Goal: Transaction & Acquisition: Book appointment/travel/reservation

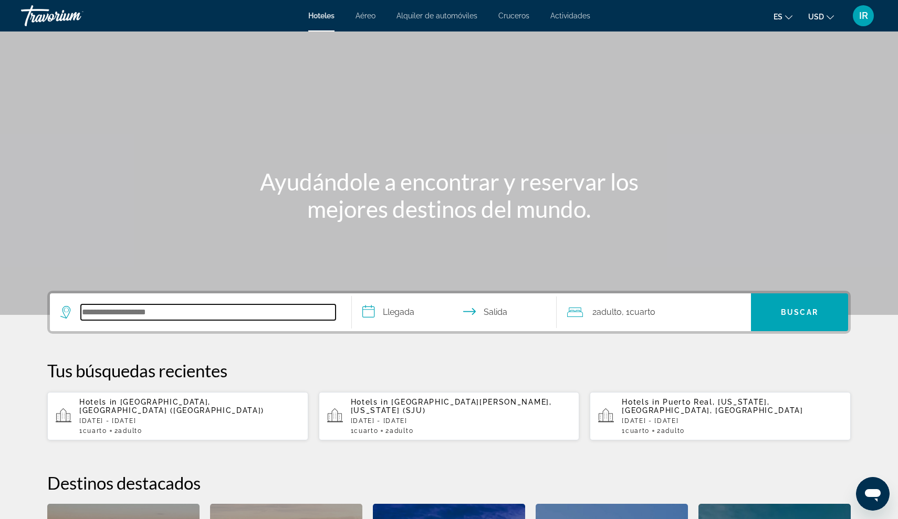
click at [143, 319] on input "Search hotel destination" at bounding box center [208, 313] width 255 height 16
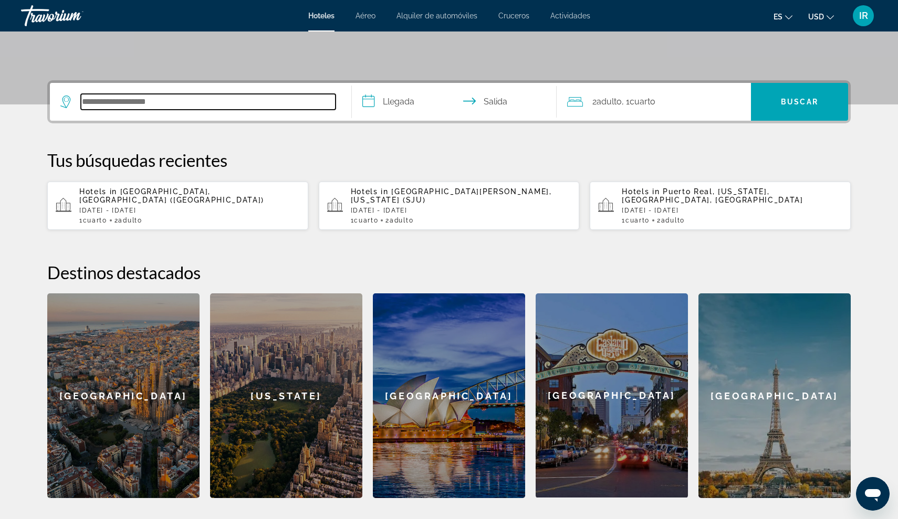
scroll to position [257, 0]
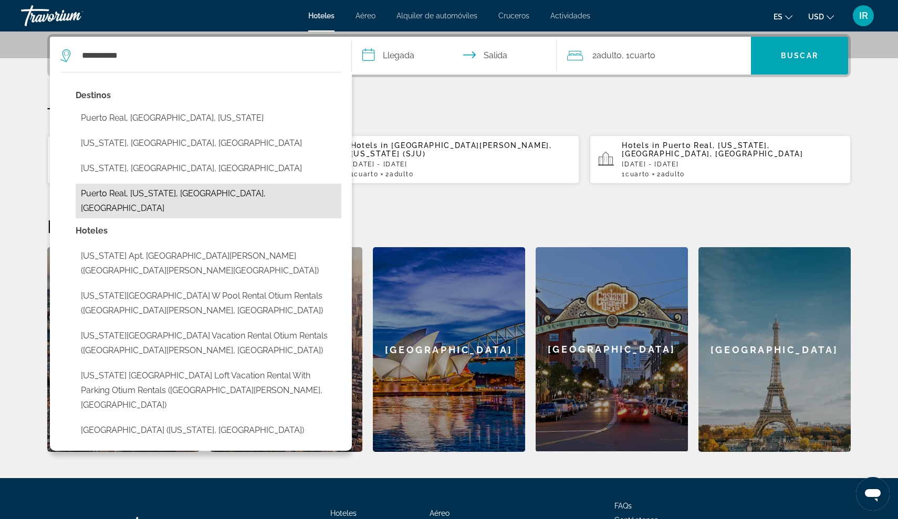
click at [218, 188] on button "Puerto Real, [US_STATE], [GEOGRAPHIC_DATA], [GEOGRAPHIC_DATA]" at bounding box center [209, 201] width 266 height 35
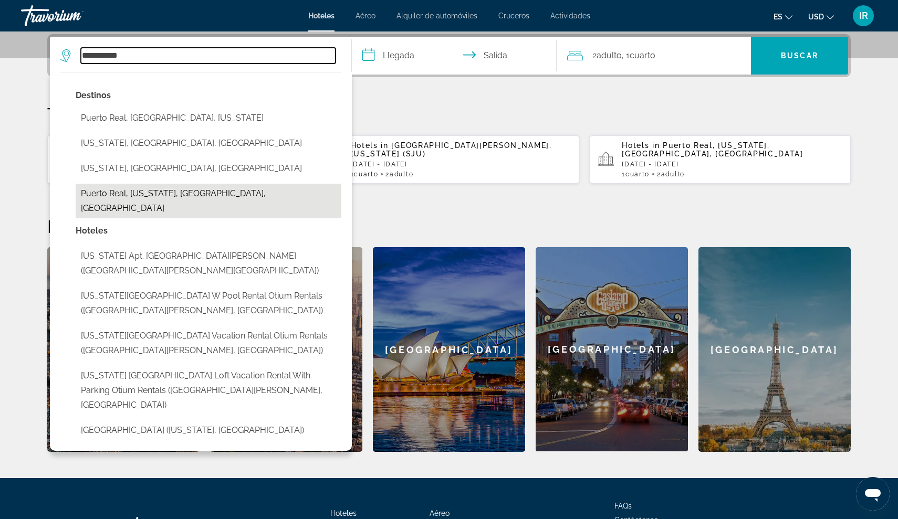
type input "**********"
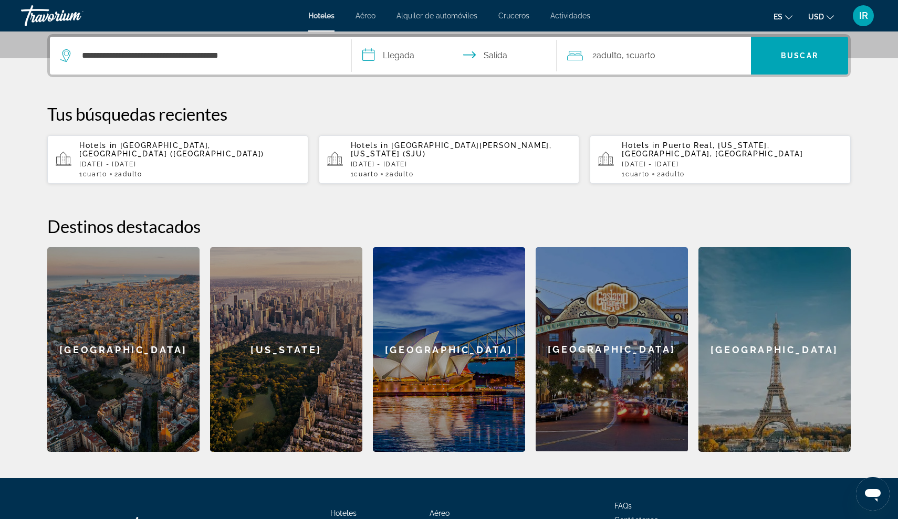
click at [409, 54] on input "**********" at bounding box center [456, 57] width 209 height 41
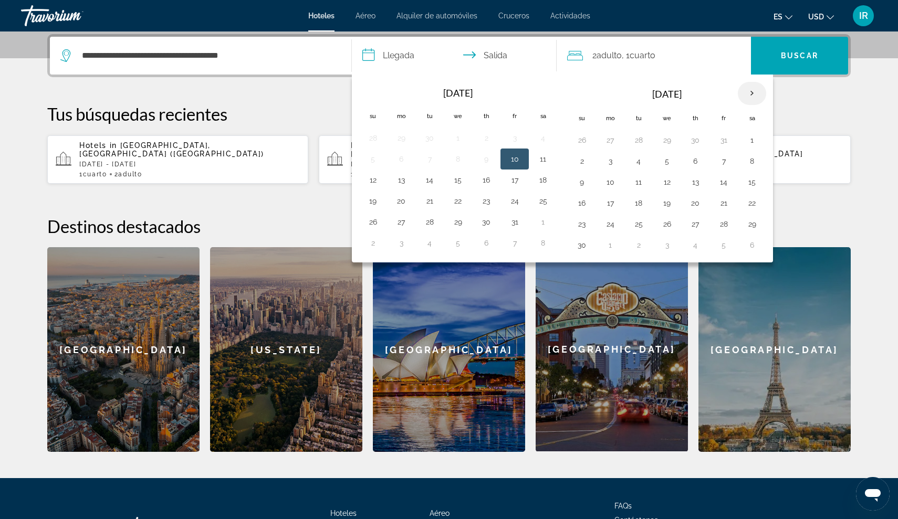
click at [757, 90] on th "Next month" at bounding box center [752, 93] width 28 height 23
click at [431, 159] on button "9" at bounding box center [429, 161] width 17 height 15
click at [544, 161] on button "13" at bounding box center [543, 161] width 17 height 15
type input "**********"
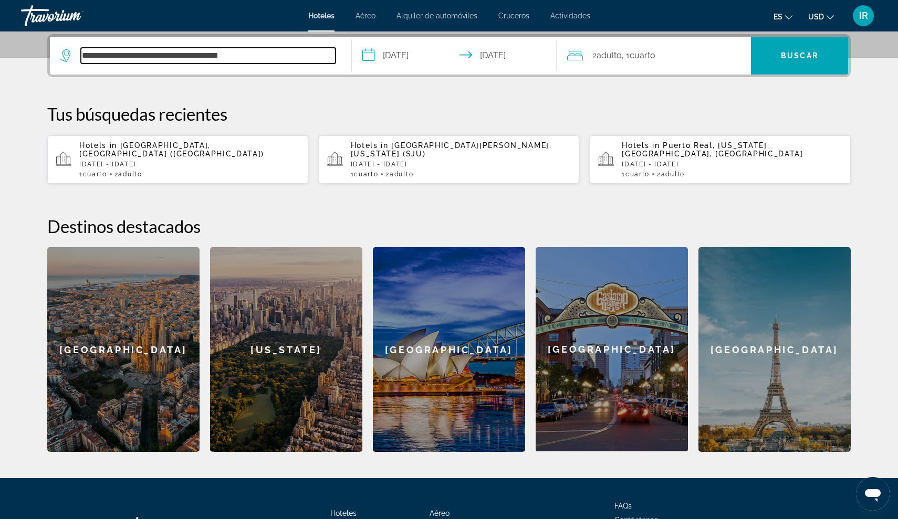
drag, startPoint x: 128, startPoint y: 53, endPoint x: 64, endPoint y: 53, distance: 63.6
click at [64, 53] on div "**********" at bounding box center [197, 56] width 275 height 16
type input "**********"
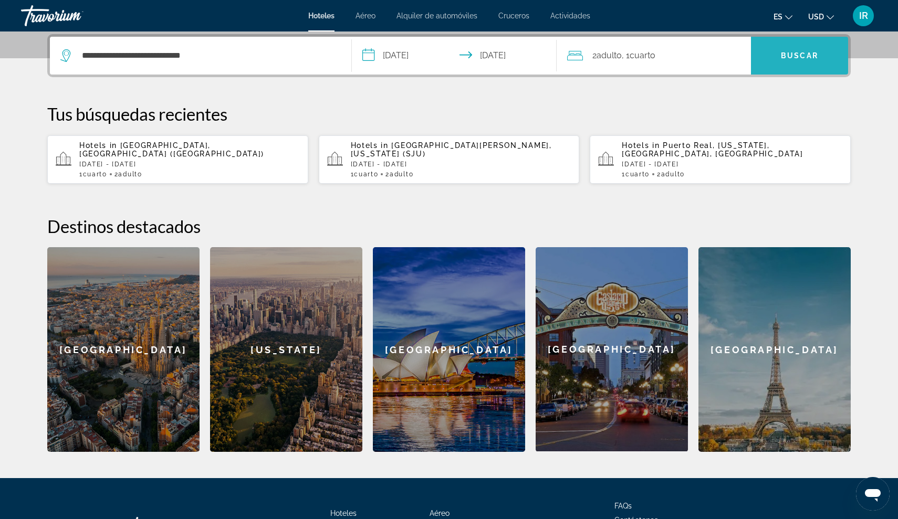
click at [807, 45] on span "Search" at bounding box center [799, 55] width 97 height 25
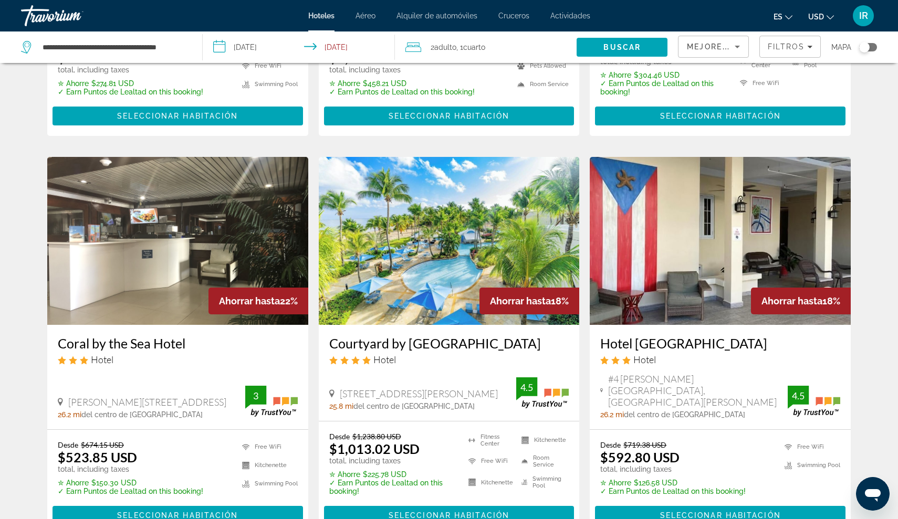
scroll to position [342, 0]
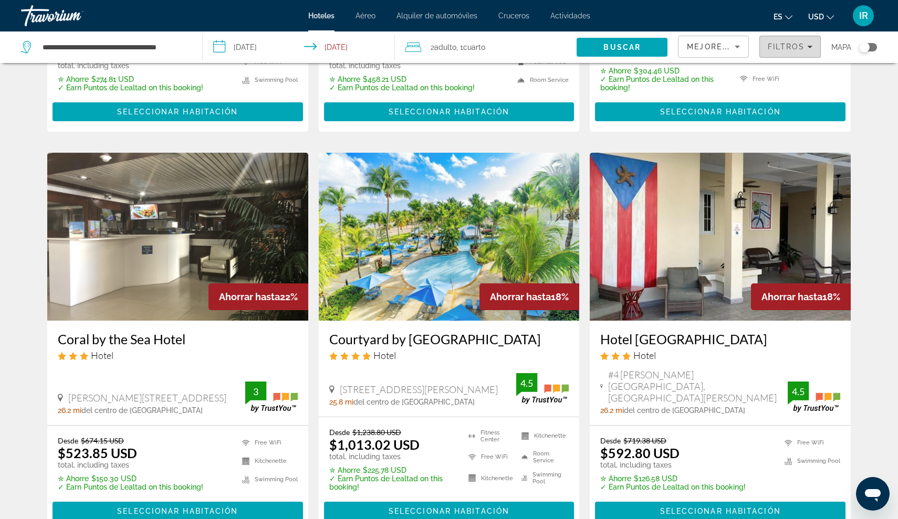
click at [793, 47] on span "Filtros" at bounding box center [786, 47] width 37 height 8
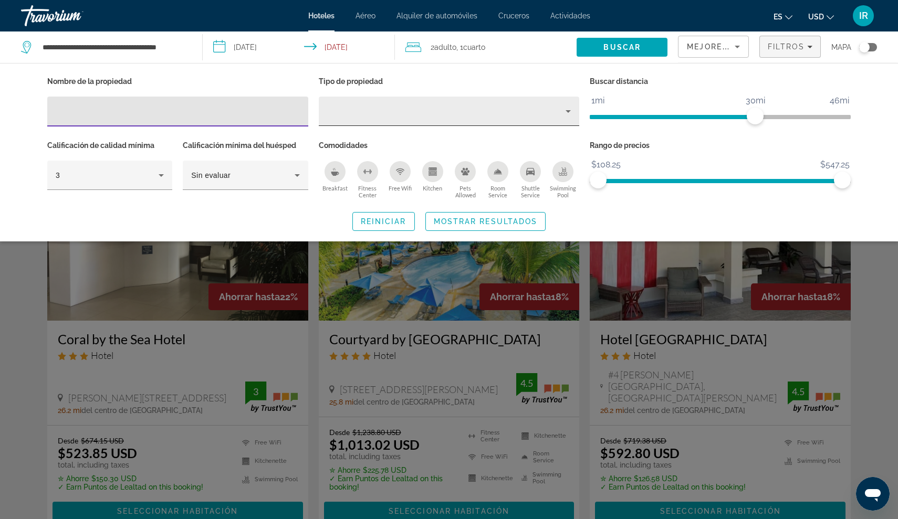
click at [363, 117] on div "Property type" at bounding box center [446, 111] width 239 height 13
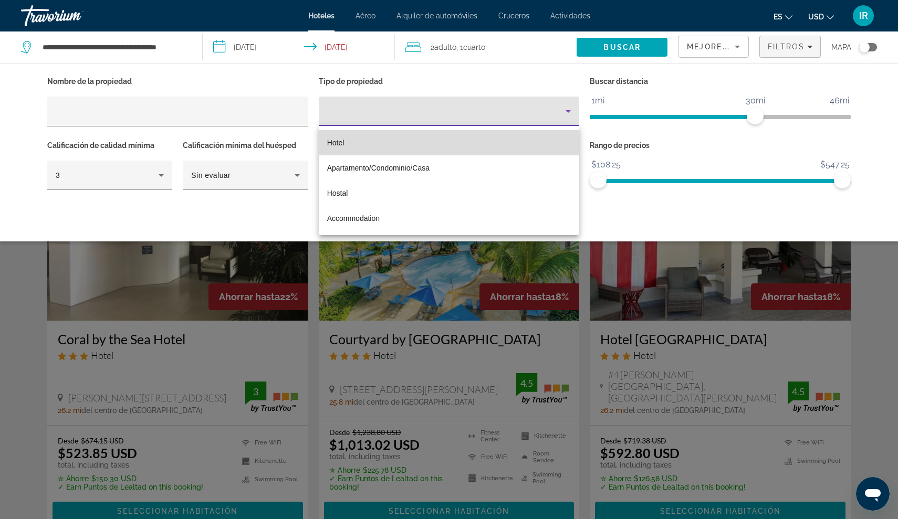
click at [351, 136] on mat-option "Hotel" at bounding box center [449, 142] width 261 height 25
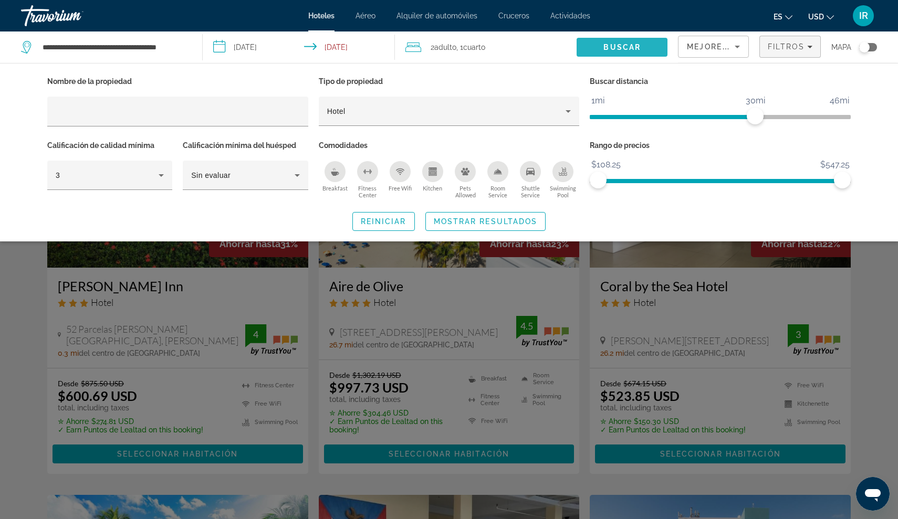
click at [620, 44] on span "Buscar" at bounding box center [621, 47] width 37 height 8
click at [478, 220] on span "Mostrar resultados" at bounding box center [486, 221] width 104 height 8
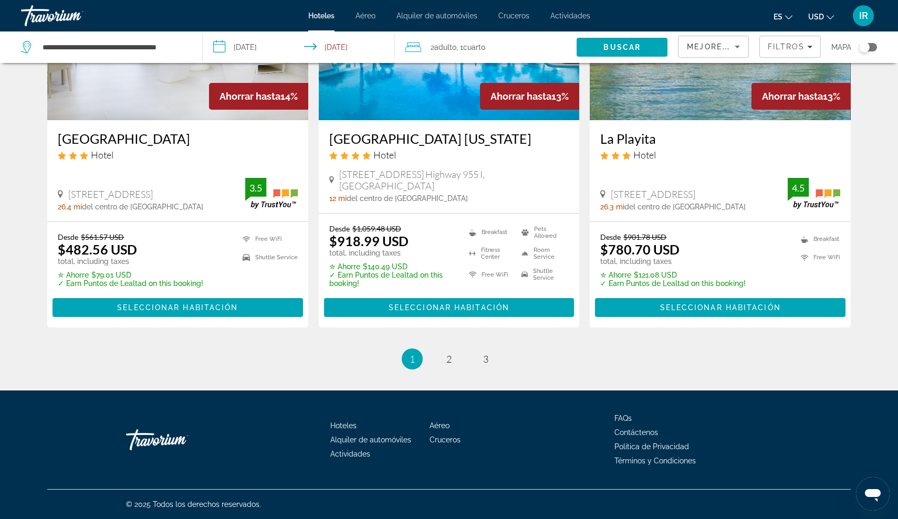
scroll to position [1370, 0]
click at [446, 353] on span "2" at bounding box center [448, 359] width 5 height 12
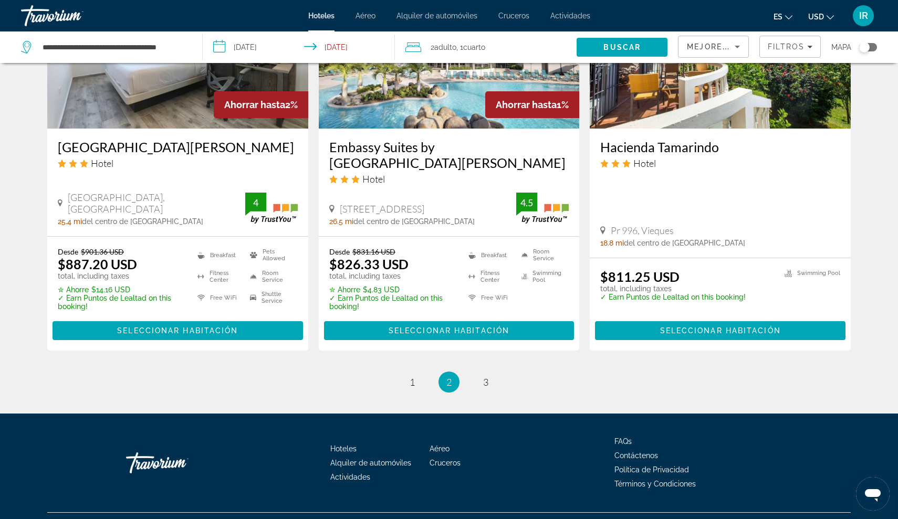
scroll to position [1365, 0]
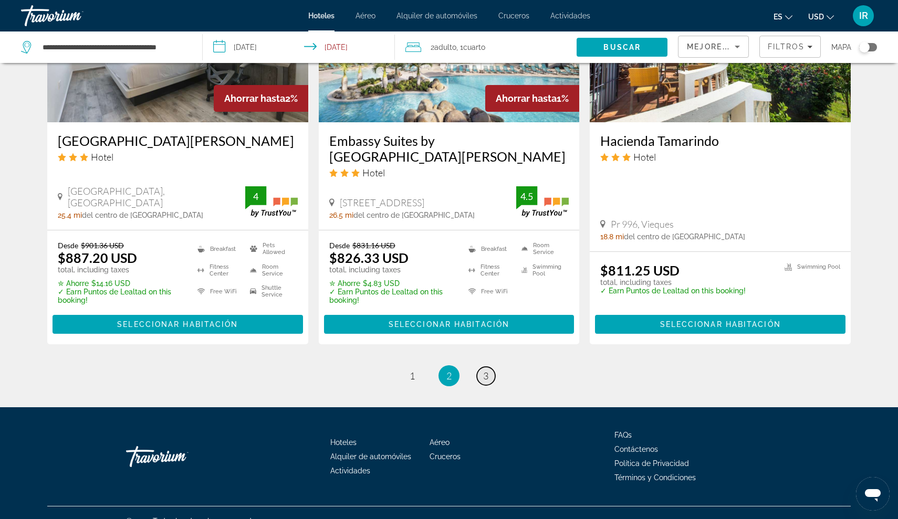
click at [480, 367] on link "page 3" at bounding box center [486, 376] width 18 height 18
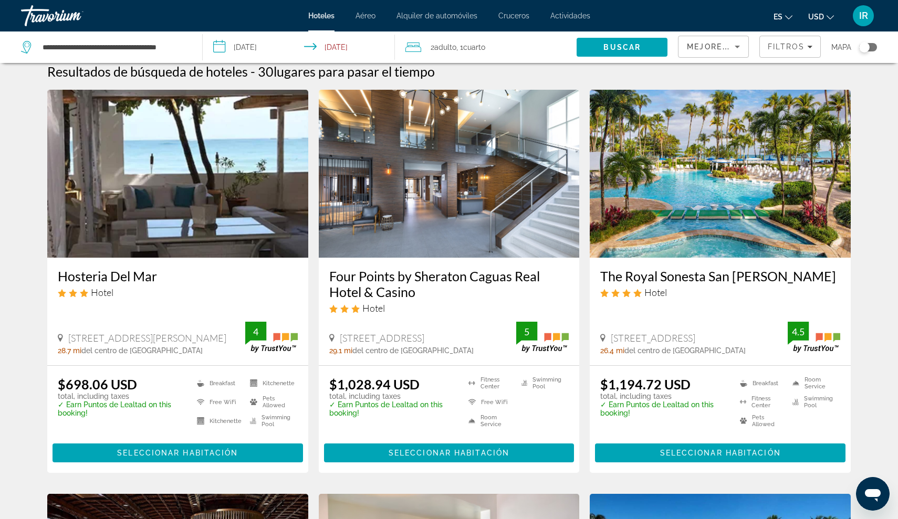
scroll to position [6, 0]
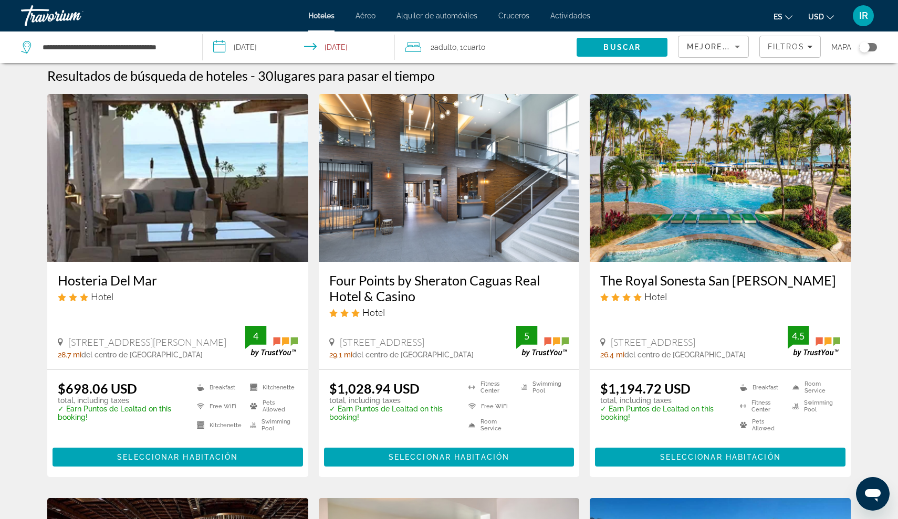
click at [866, 44] on div "Toggle map" at bounding box center [864, 47] width 11 height 11
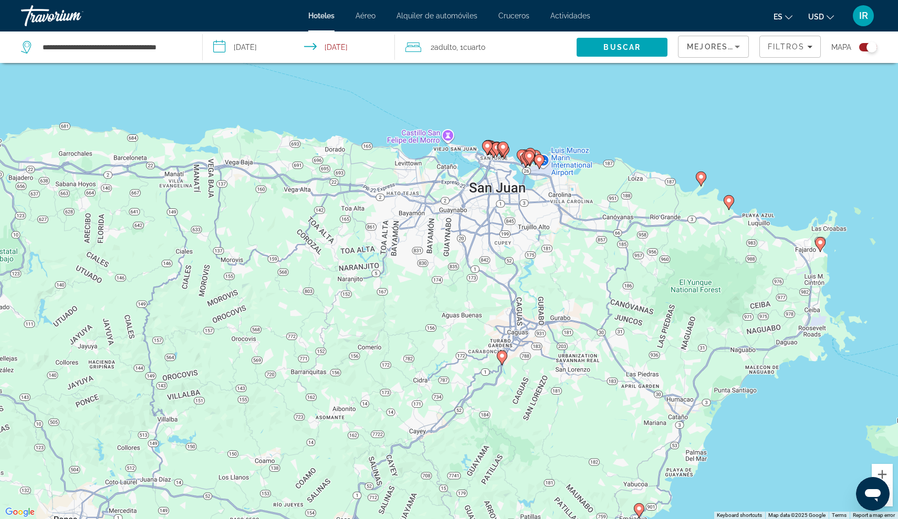
drag, startPoint x: 402, startPoint y: 239, endPoint x: 752, endPoint y: 287, distance: 353.0
click at [756, 287] on div "To activate drag with keyboard, press Alt + Enter. Once in keyboard drag state,…" at bounding box center [449, 259] width 898 height 519
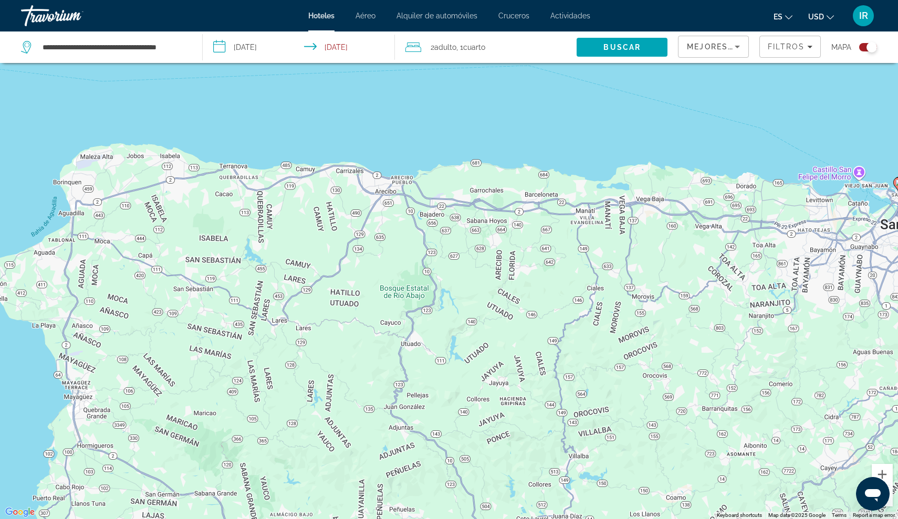
drag, startPoint x: 372, startPoint y: 282, endPoint x: 730, endPoint y: 305, distance: 358.4
click at [730, 305] on div "To activate drag with keyboard, press Alt + Enter. Once in keyboard drag state,…" at bounding box center [449, 259] width 898 height 519
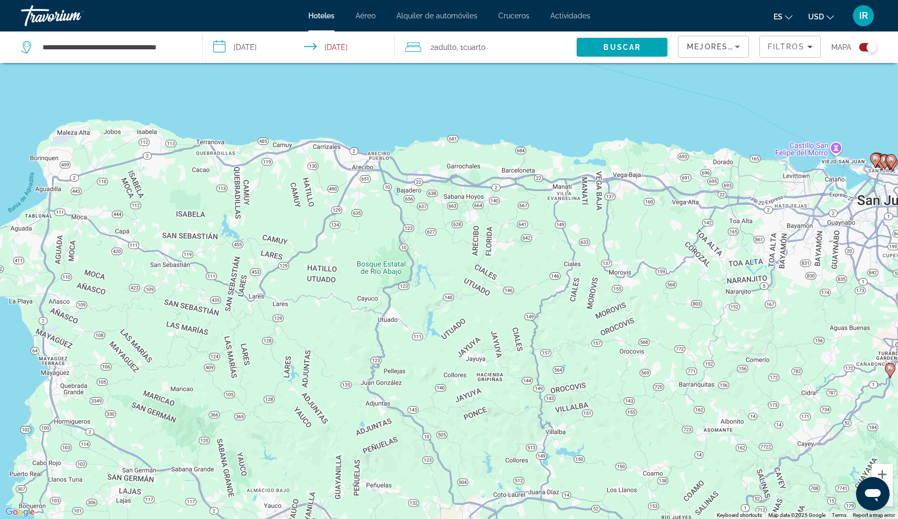
drag, startPoint x: 387, startPoint y: 260, endPoint x: 264, endPoint y: 299, distance: 129.1
click at [264, 299] on div "To activate drag with keyboard, press Alt + Enter. Once in keyboard drag state,…" at bounding box center [449, 259] width 898 height 519
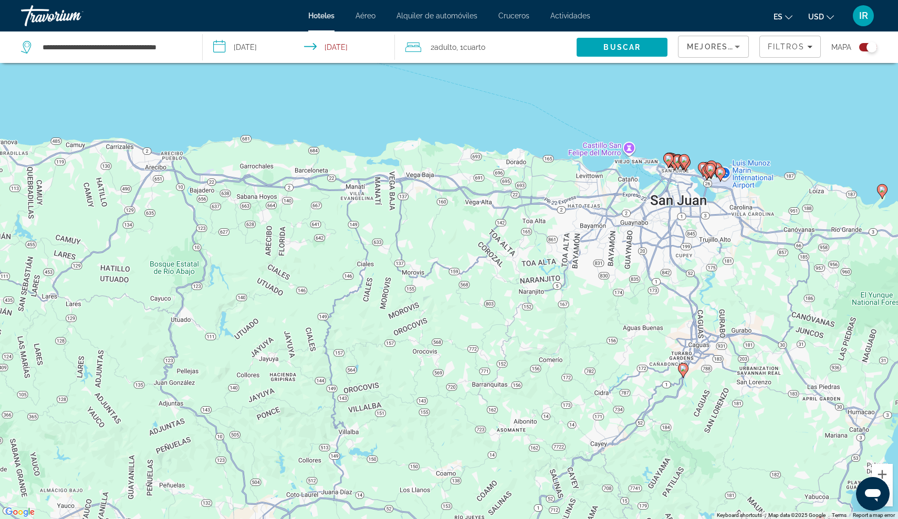
drag, startPoint x: 488, startPoint y: 237, endPoint x: 282, endPoint y: 235, distance: 206.9
click at [282, 235] on div "To activate drag with keyboard, press Alt + Enter. Once in keyboard drag state,…" at bounding box center [449, 259] width 898 height 519
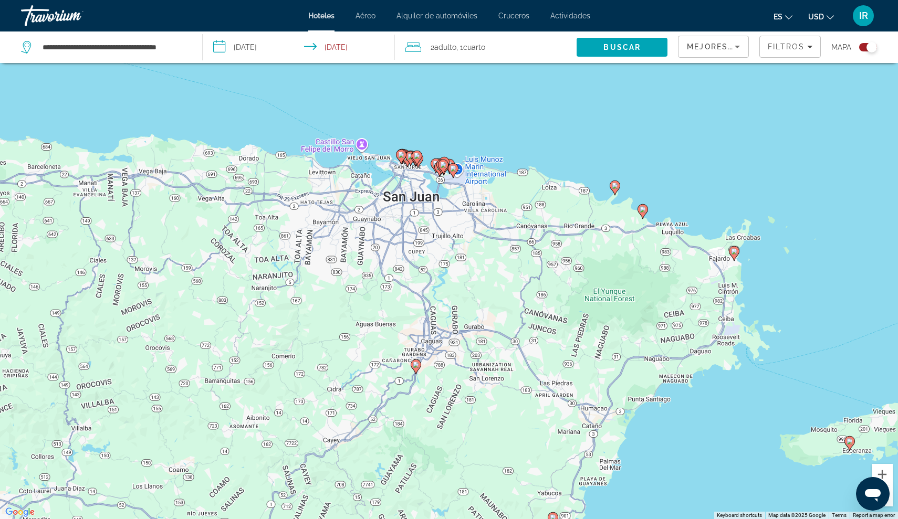
drag, startPoint x: 641, startPoint y: 216, endPoint x: 361, endPoint y: 204, distance: 280.2
click at [361, 204] on div "To activate drag with keyboard, press Alt + Enter. Once in keyboard drag state,…" at bounding box center [449, 259] width 898 height 519
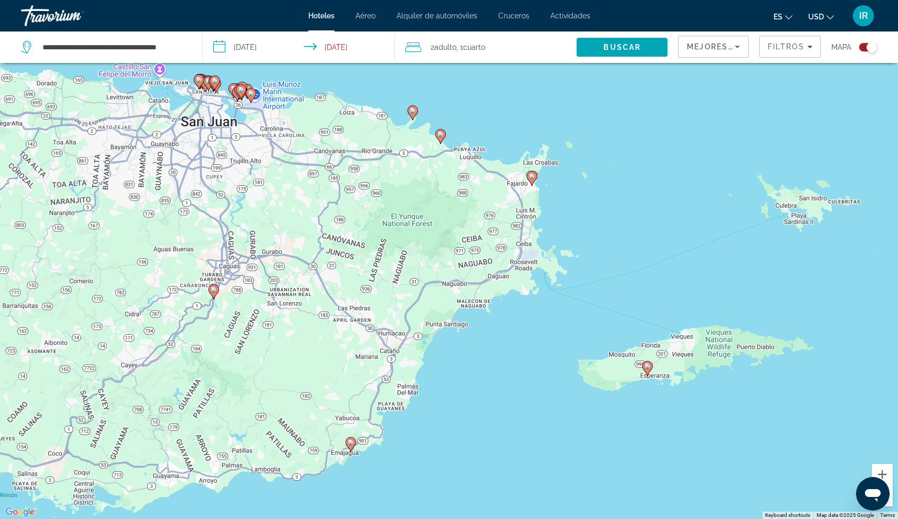
drag, startPoint x: 642, startPoint y: 281, endPoint x: 473, endPoint y: 215, distance: 181.4
click at [473, 215] on div "To activate drag with keyboard, press Alt + Enter. Once in keyboard drag state,…" at bounding box center [449, 259] width 898 height 519
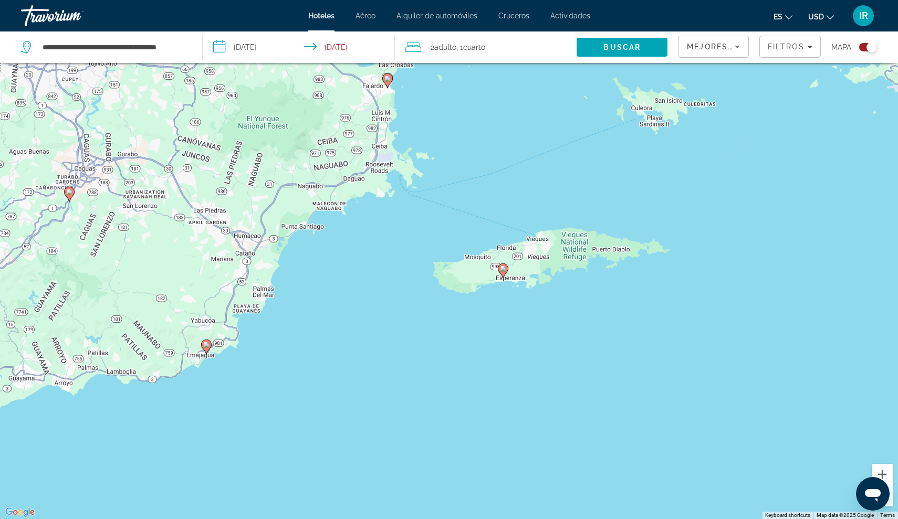
drag, startPoint x: 664, startPoint y: 381, endPoint x: 522, endPoint y: 285, distance: 171.7
click at [522, 285] on div "To activate drag with keyboard, press Alt + Enter. Once in keyboard drag state,…" at bounding box center [449, 259] width 898 height 519
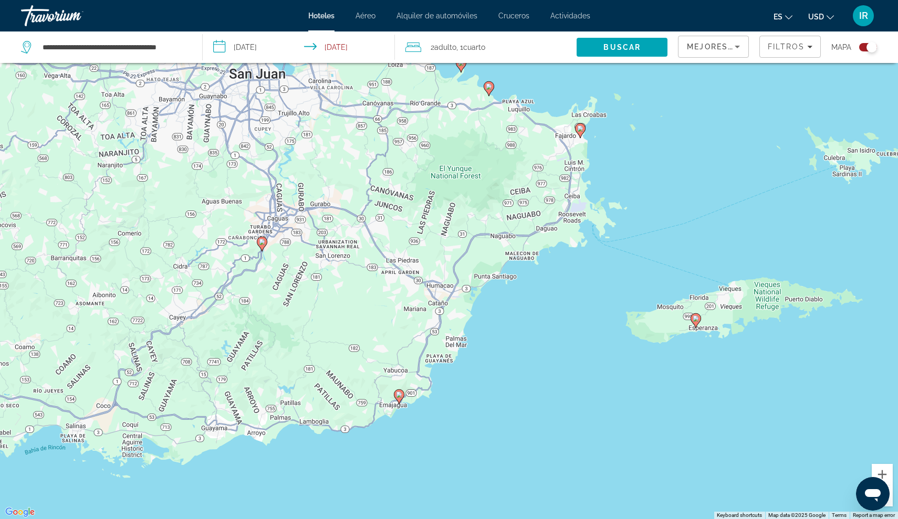
drag, startPoint x: 89, startPoint y: 293, endPoint x: 318, endPoint y: 347, distance: 235.8
click at [318, 347] on div "To activate drag with keyboard, press Alt + Enter. Once in keyboard drag state,…" at bounding box center [449, 259] width 898 height 519
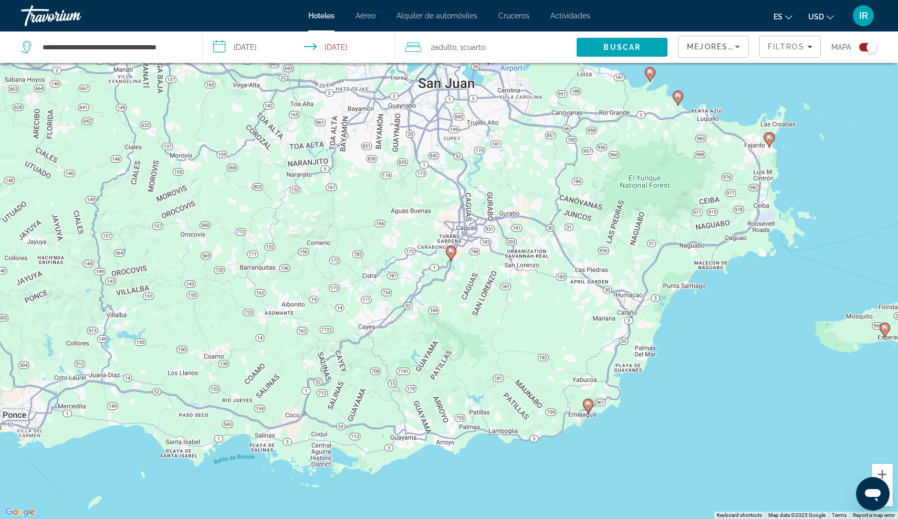
drag, startPoint x: 177, startPoint y: 278, endPoint x: 345, endPoint y: 286, distance: 167.7
click at [345, 286] on div "To activate drag with keyboard, press Alt + Enter. Once in keyboard drag state,…" at bounding box center [449, 259] width 898 height 519
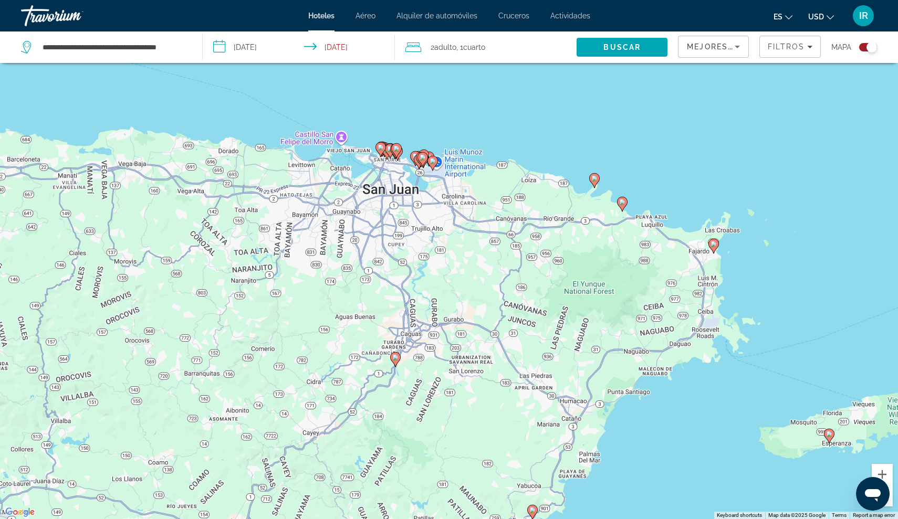
drag, startPoint x: 315, startPoint y: 295, endPoint x: 232, endPoint y: 411, distance: 142.3
click at [232, 411] on div "To activate drag with keyboard, press Alt + Enter. Once in keyboard drag state,…" at bounding box center [449, 259] width 898 height 519
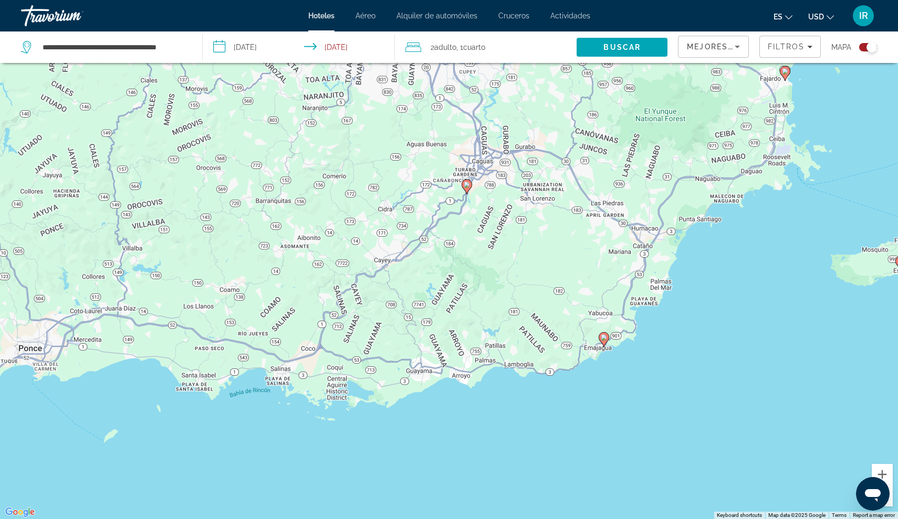
drag, startPoint x: 235, startPoint y: 406, endPoint x: 297, endPoint y: 220, distance: 195.8
click at [297, 220] on div "To activate drag with keyboard, press Alt + Enter. Once in keyboard drag state,…" at bounding box center [449, 259] width 898 height 519
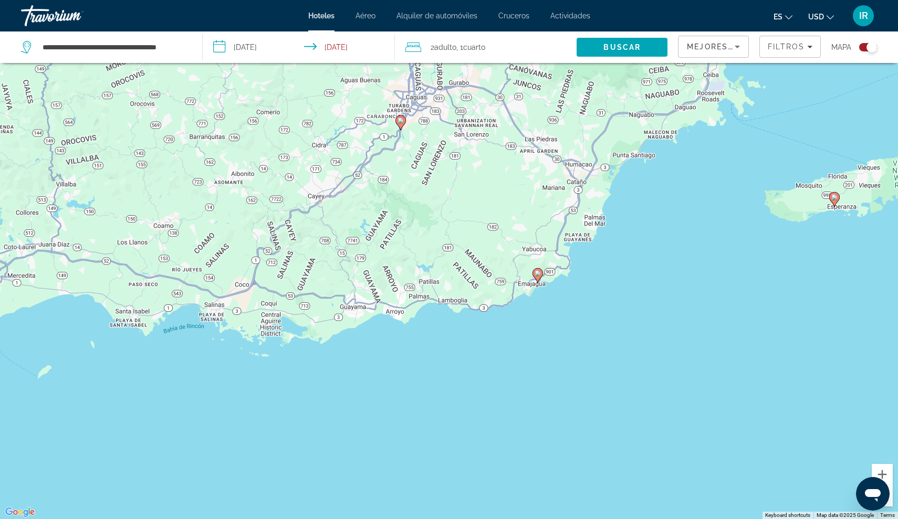
drag, startPoint x: 416, startPoint y: 366, endPoint x: 373, endPoint y: 302, distance: 77.2
click at [373, 302] on div "To activate drag with keyboard, press Alt + Enter. Once in keyboard drag state,…" at bounding box center [449, 259] width 898 height 519
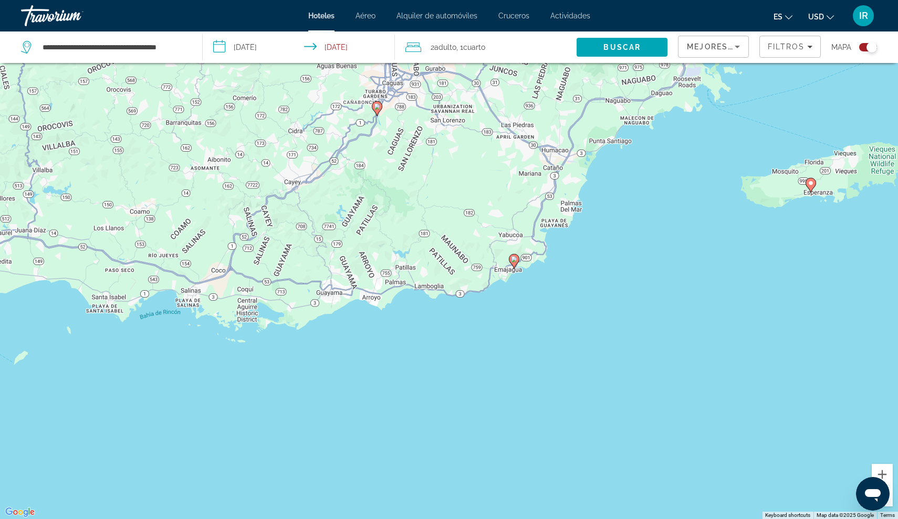
drag, startPoint x: 376, startPoint y: 277, endPoint x: 352, endPoint y: 267, distance: 25.7
click at [352, 267] on div "To activate drag with keyboard, press Alt + Enter. Once in keyboard drag state,…" at bounding box center [449, 259] width 898 height 519
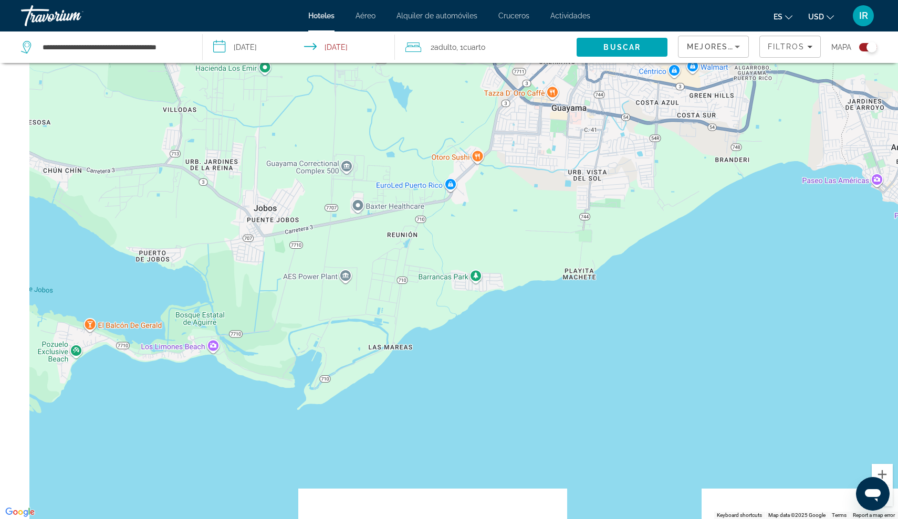
drag, startPoint x: 118, startPoint y: 424, endPoint x: 335, endPoint y: 295, distance: 252.0
click at [335, 295] on div "Main content" at bounding box center [449, 259] width 898 height 519
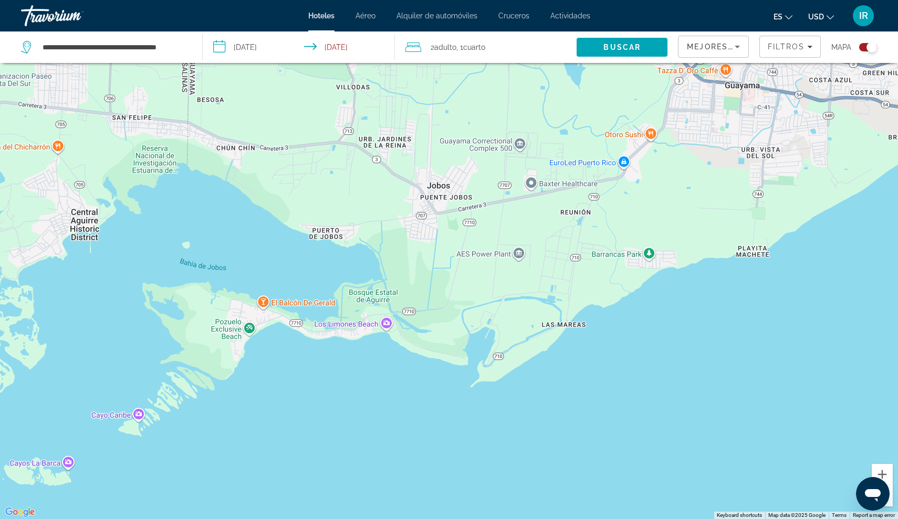
drag, startPoint x: 219, startPoint y: 338, endPoint x: 389, endPoint y: 342, distance: 170.2
click at [389, 342] on div "Main content" at bounding box center [449, 259] width 898 height 519
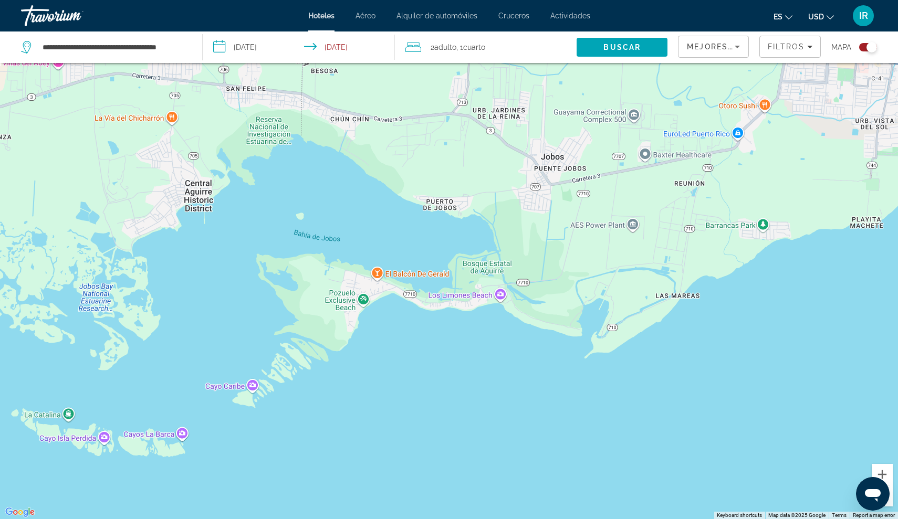
drag, startPoint x: 196, startPoint y: 415, endPoint x: 312, endPoint y: 387, distance: 120.0
click at [312, 387] on div "Main content" at bounding box center [449, 259] width 898 height 519
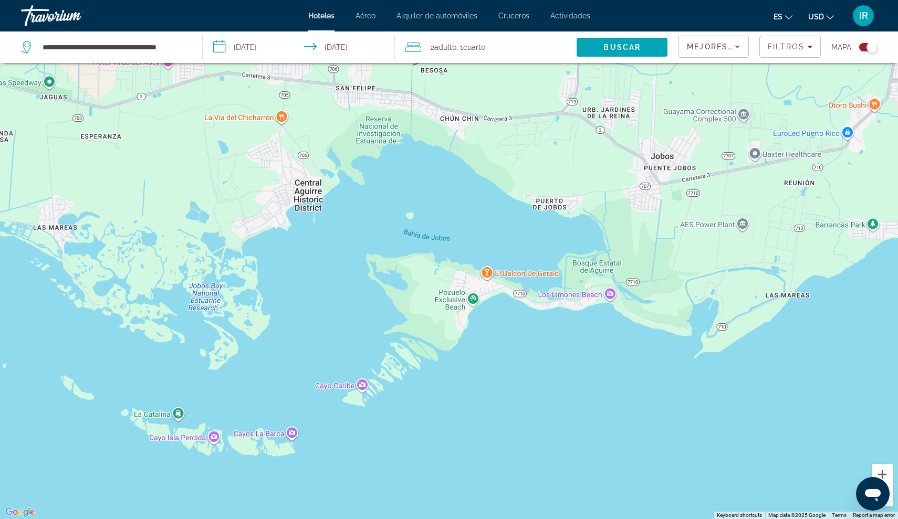
drag, startPoint x: 197, startPoint y: 418, endPoint x: 308, endPoint y: 418, distance: 110.8
click at [308, 418] on div "Main content" at bounding box center [449, 259] width 898 height 519
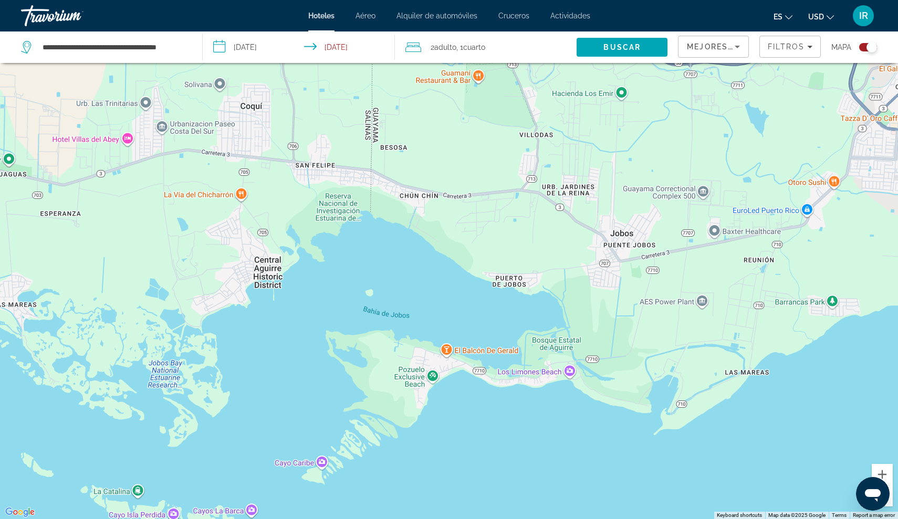
drag, startPoint x: 233, startPoint y: 374, endPoint x: 193, endPoint y: 452, distance: 87.4
click at [193, 453] on div "Main content" at bounding box center [449, 259] width 898 height 519
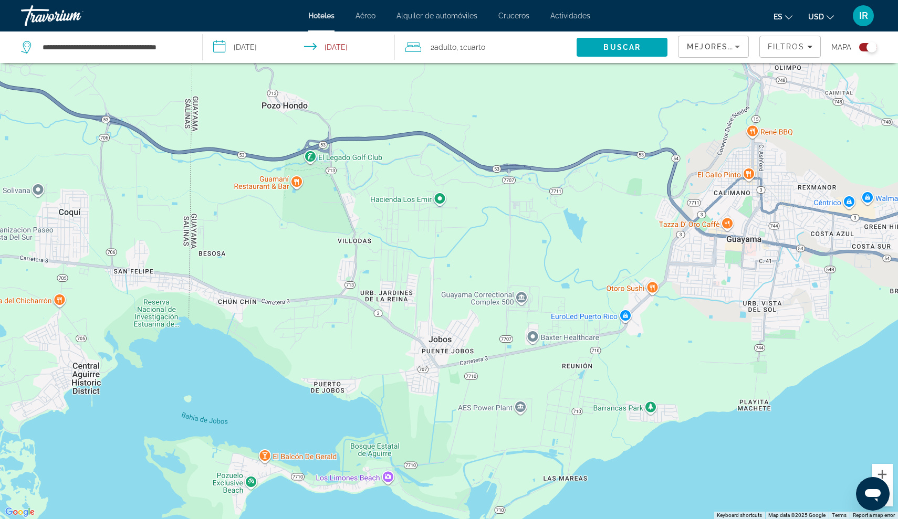
drag, startPoint x: 289, startPoint y: 327, endPoint x: 97, endPoint y: 436, distance: 220.8
click at [97, 436] on div "Main content" at bounding box center [449, 259] width 898 height 519
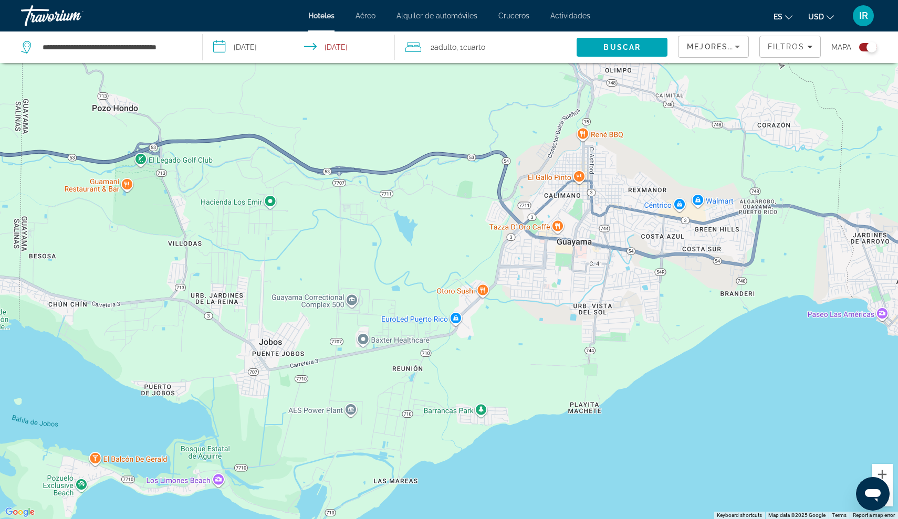
drag, startPoint x: 337, startPoint y: 338, endPoint x: 163, endPoint y: 339, distance: 174.4
click at [163, 339] on div "Main content" at bounding box center [449, 259] width 898 height 519
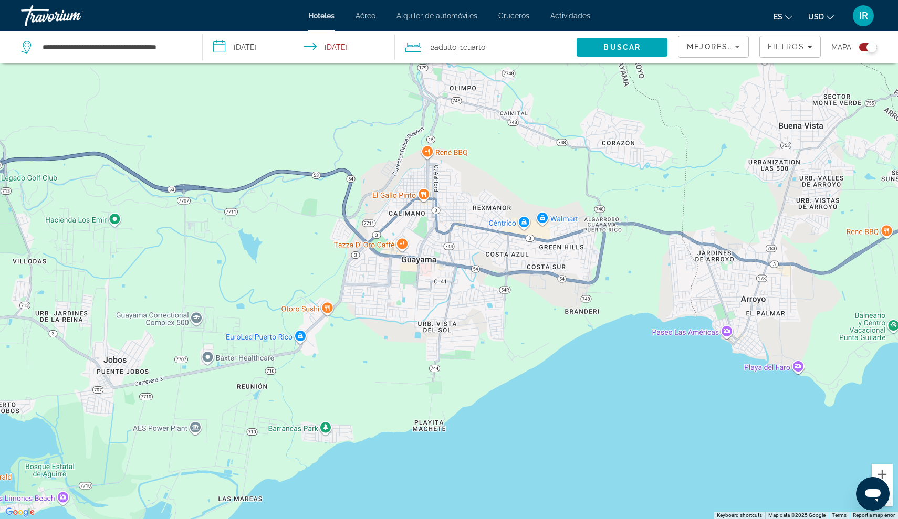
drag, startPoint x: 360, startPoint y: 343, endPoint x: 203, endPoint y: 358, distance: 157.7
click at [203, 358] on div "Main content" at bounding box center [449, 259] width 898 height 519
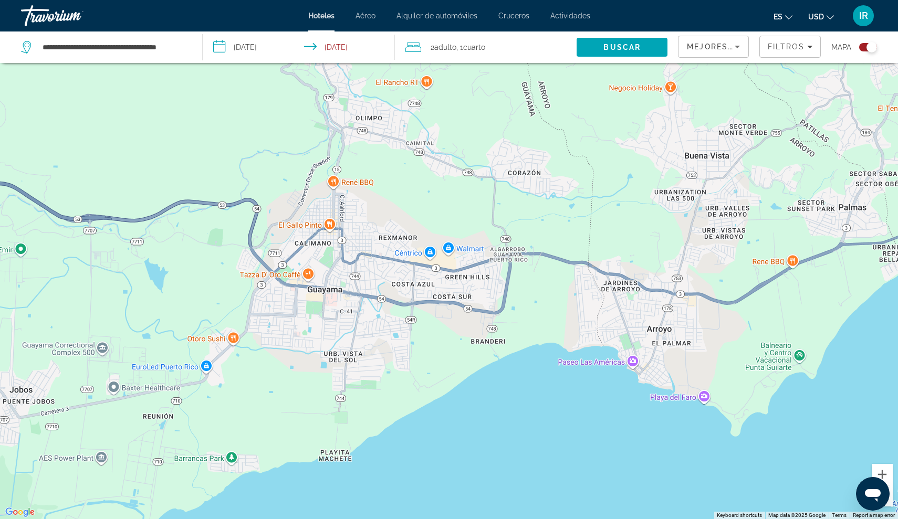
drag, startPoint x: 428, startPoint y: 285, endPoint x: 345, endPoint y: 318, distance: 89.8
click at [345, 318] on div "Main content" at bounding box center [449, 259] width 898 height 519
